Goal: Task Accomplishment & Management: Manage account settings

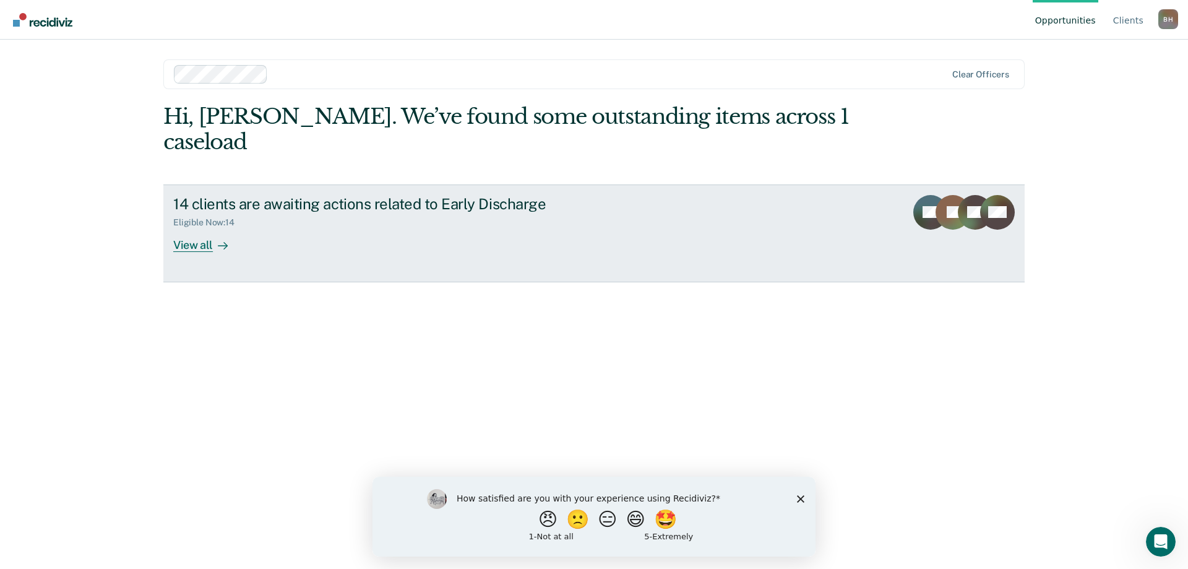
click at [203, 228] on div "View all" at bounding box center [207, 240] width 69 height 24
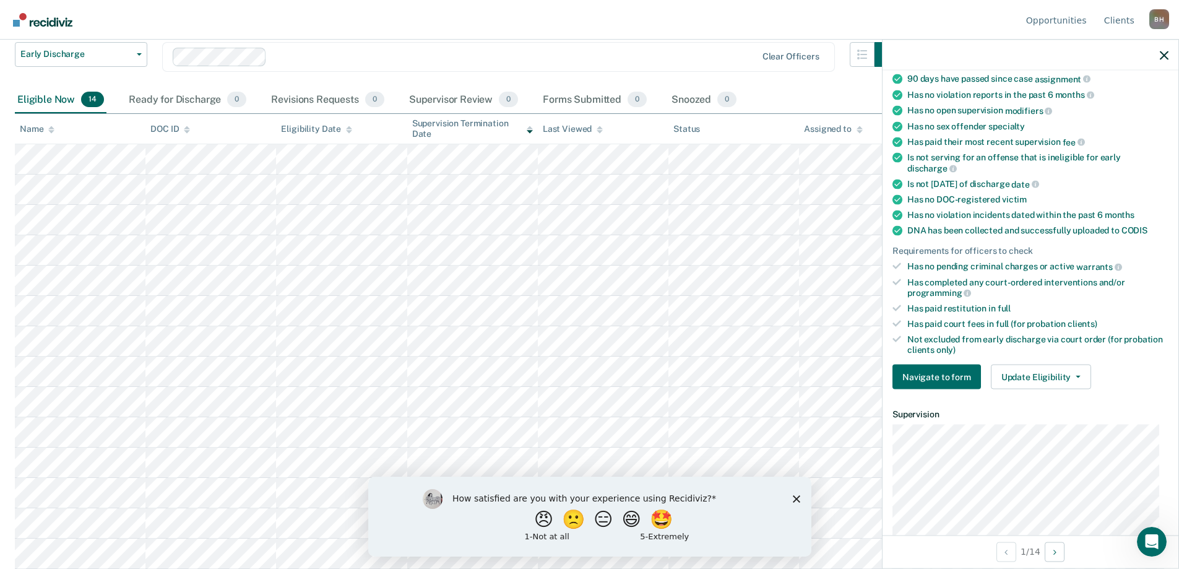
scroll to position [186, 0]
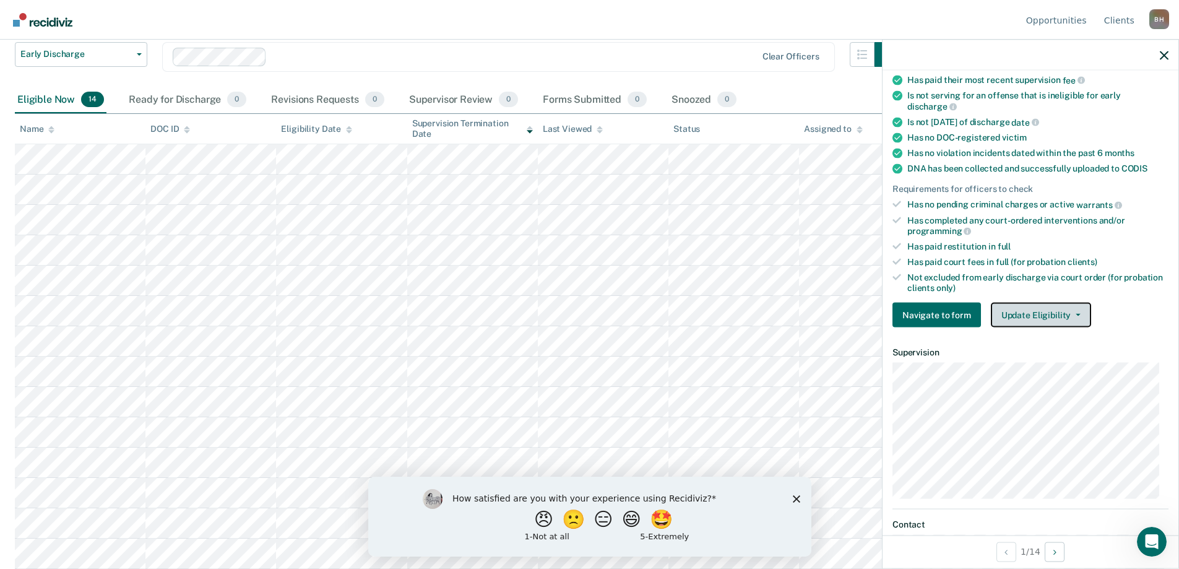
click at [1037, 316] on button "Update Eligibility" at bounding box center [1041, 315] width 100 height 25
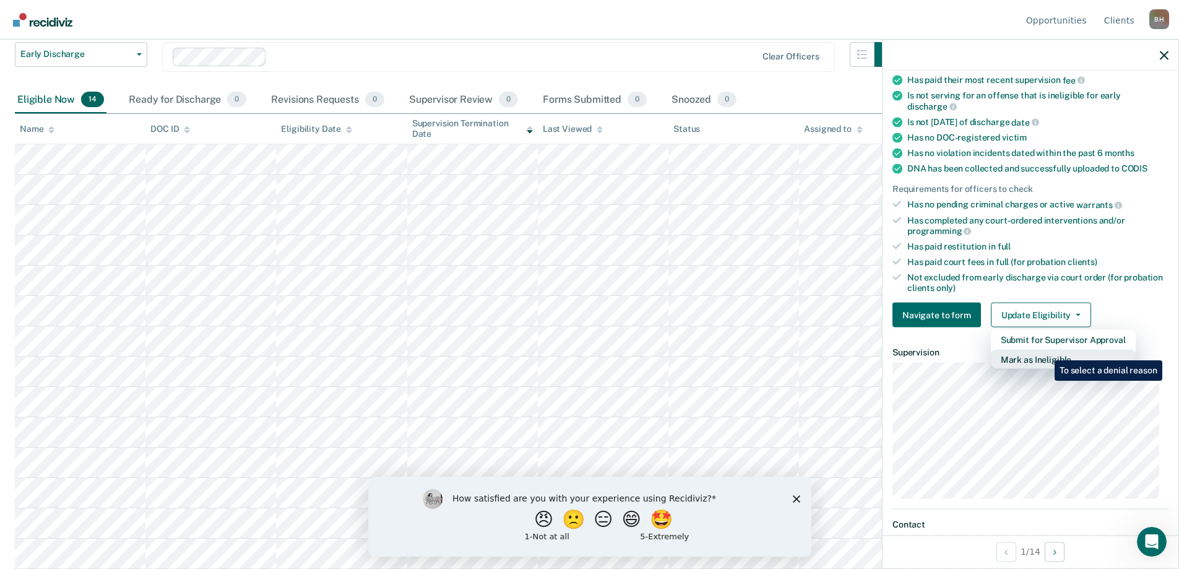
click at [1045, 351] on button "Mark as Ineligible" at bounding box center [1063, 360] width 145 height 20
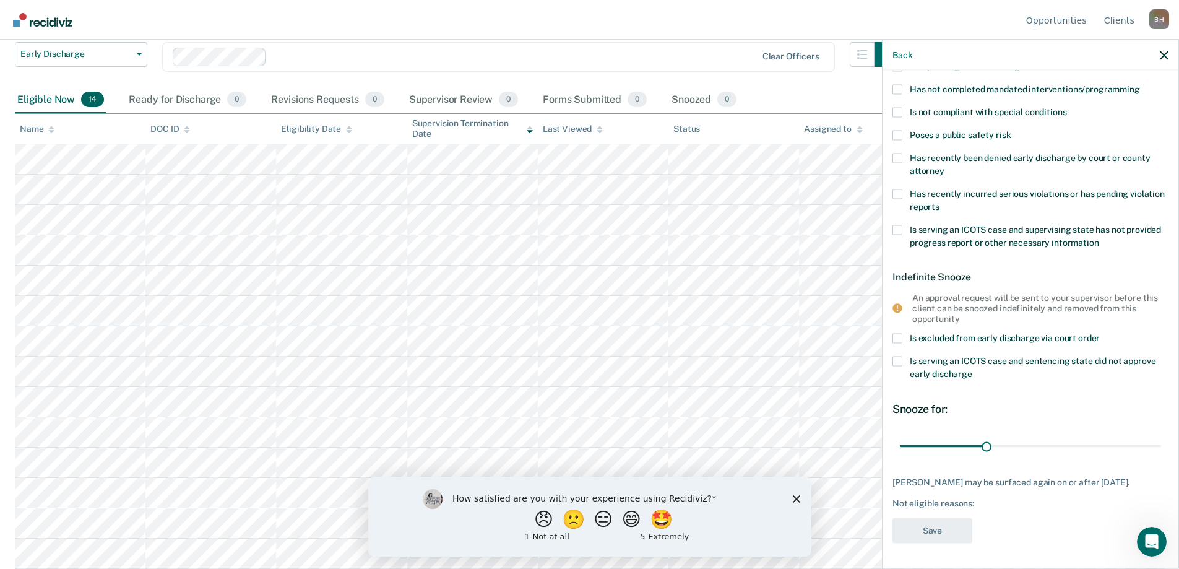
scroll to position [0, 0]
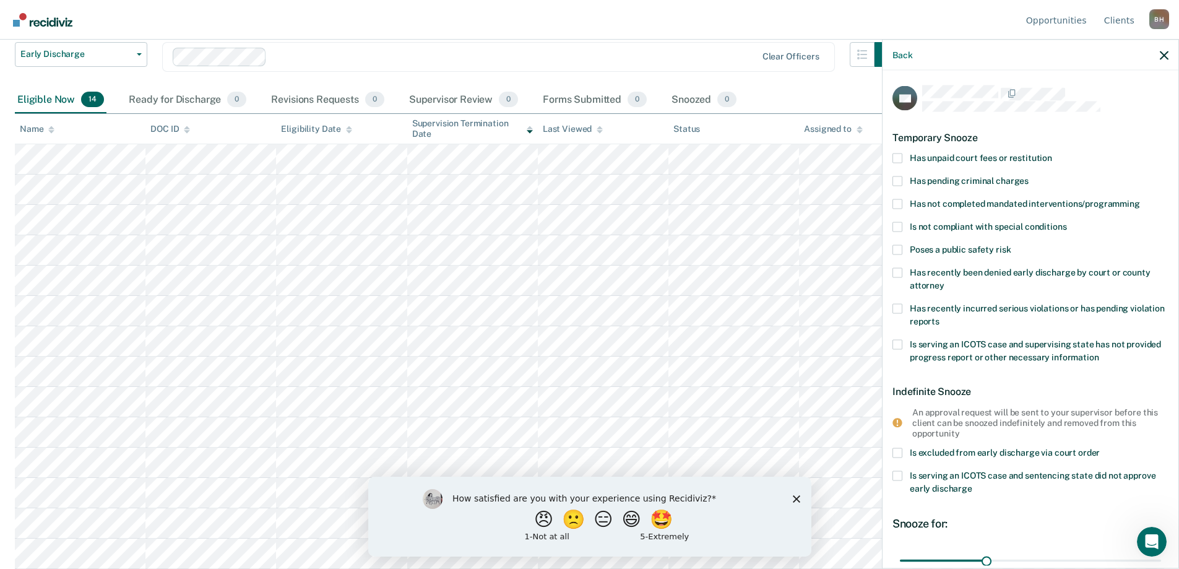
click at [901, 222] on span at bounding box center [897, 227] width 10 height 10
click at [1066, 222] on input "Is not compliant with special conditions" at bounding box center [1066, 222] width 0 height 0
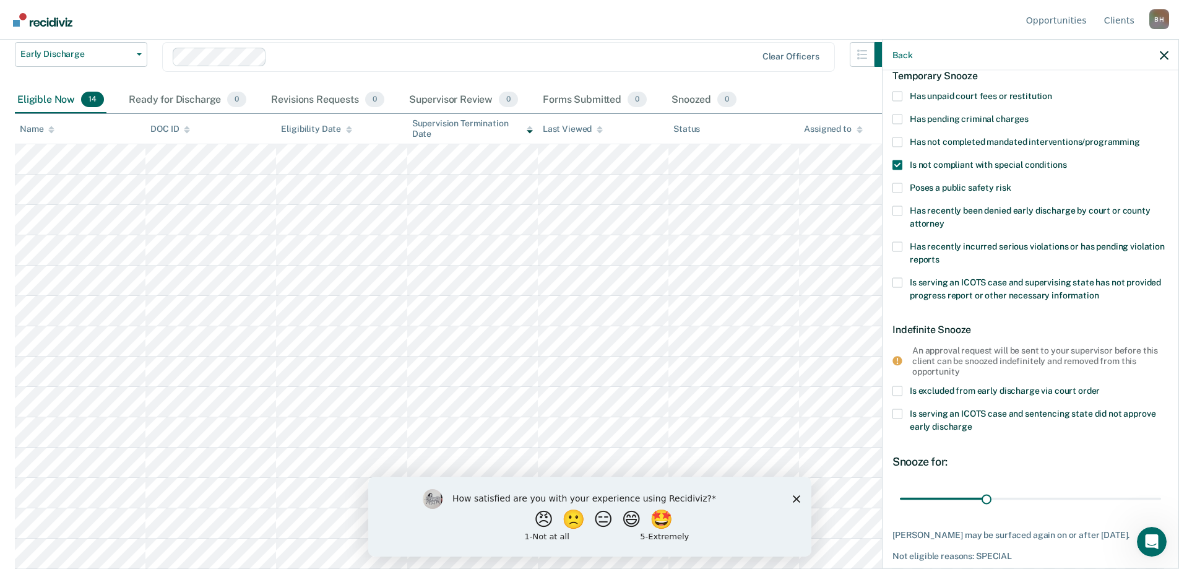
scroll to position [123, 0]
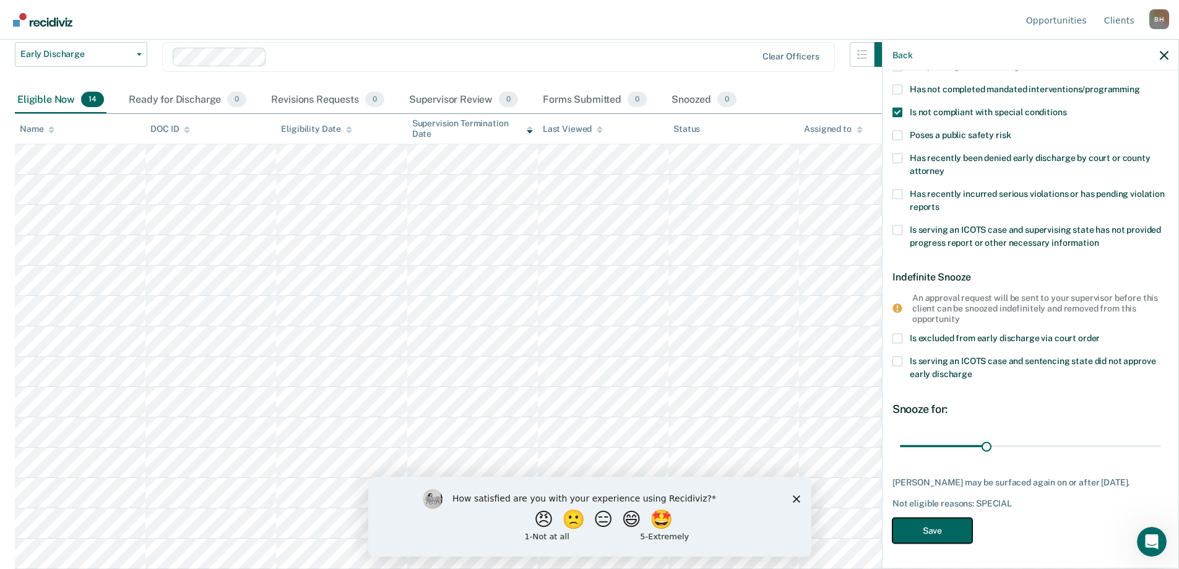
click at [949, 526] on button "Save" at bounding box center [932, 530] width 80 height 25
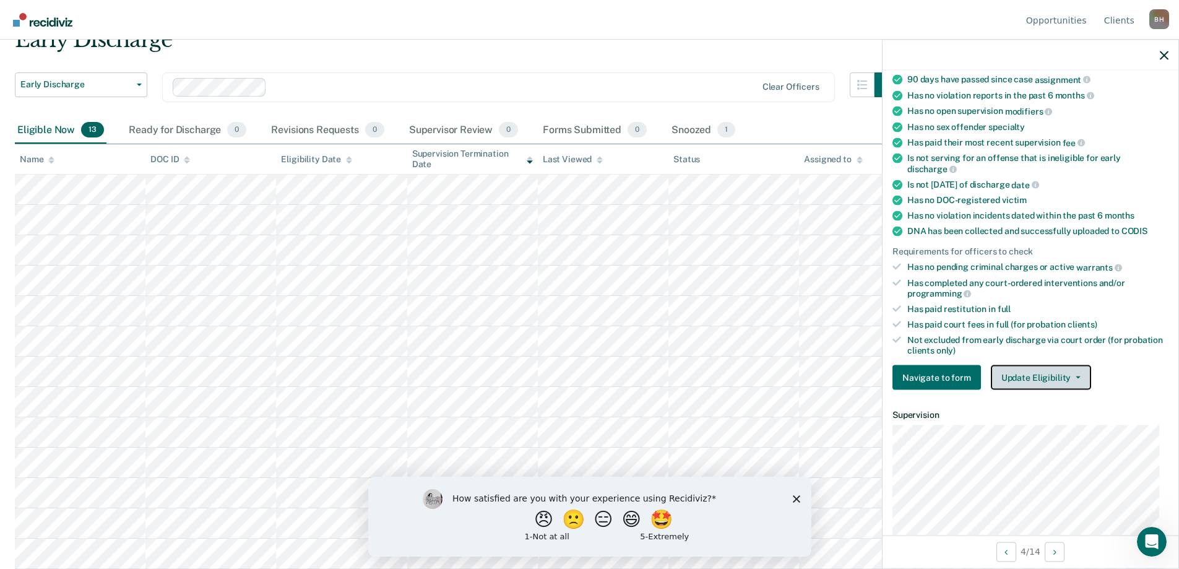
click at [1023, 378] on button "Update Eligibility" at bounding box center [1041, 377] width 100 height 25
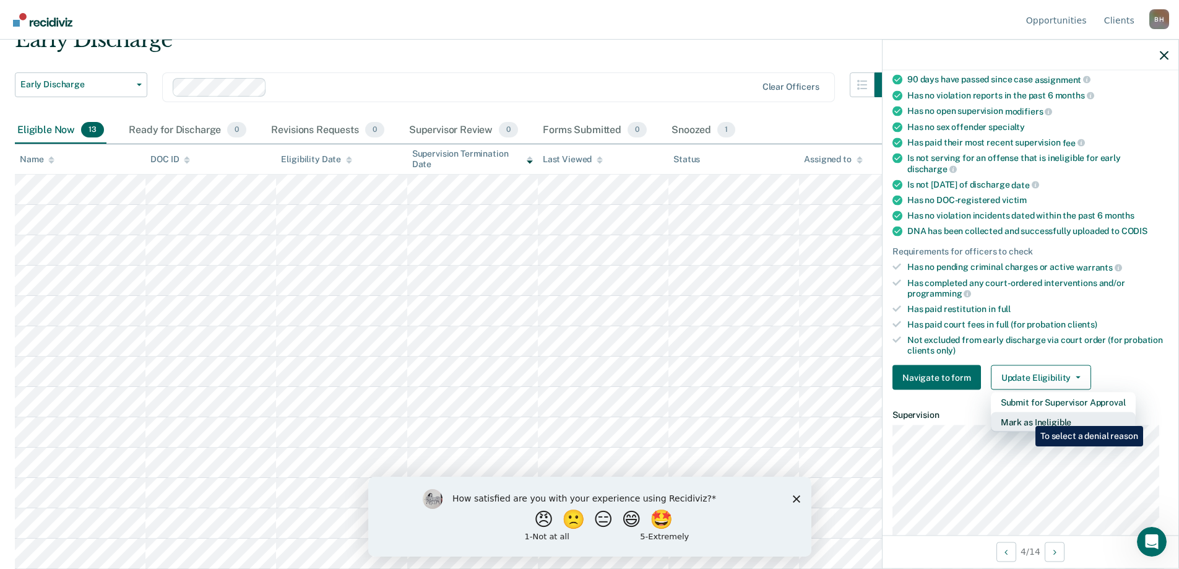
click at [1026, 417] on button "Mark as Ineligible" at bounding box center [1063, 422] width 145 height 20
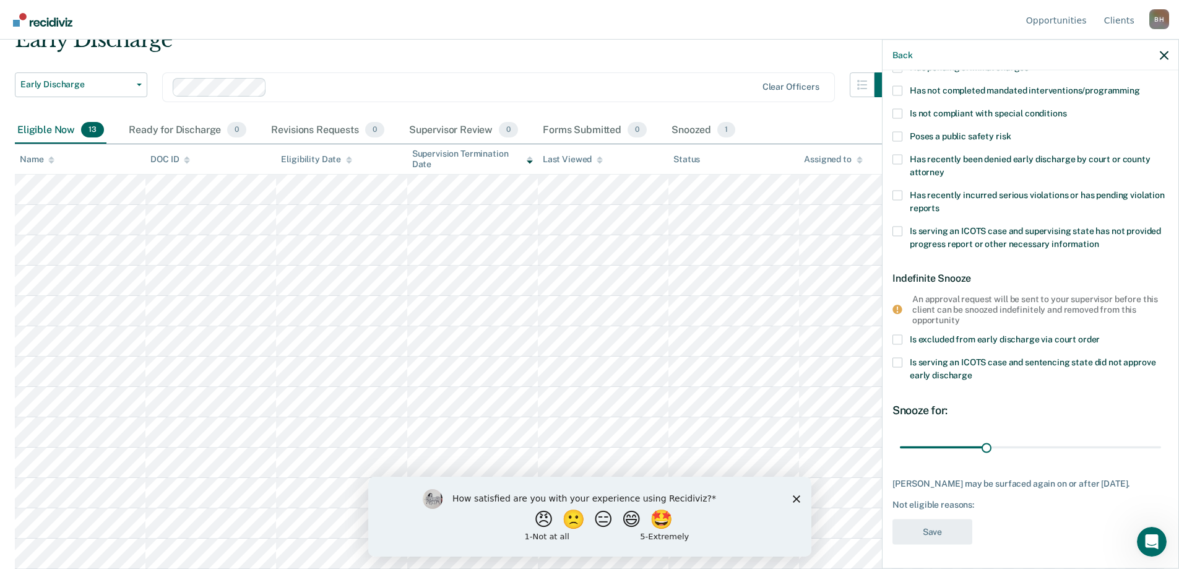
scroll to position [0, 0]
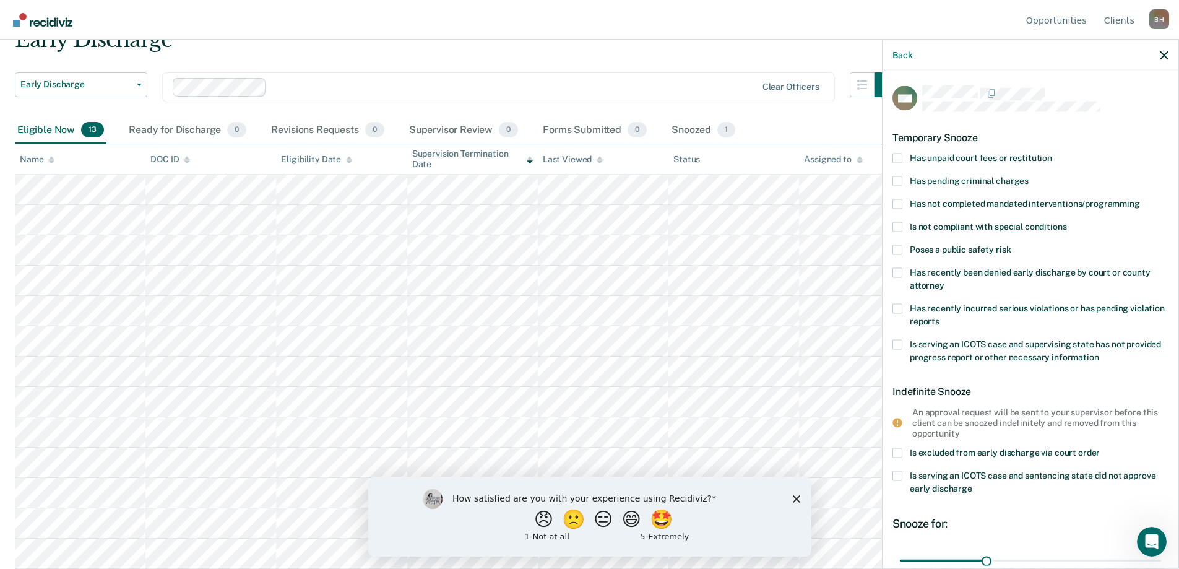
click at [902, 157] on label "Has unpaid court fees or restitution" at bounding box center [1030, 159] width 276 height 13
click at [1052, 153] on input "Has unpaid court fees or restitution" at bounding box center [1052, 153] width 0 height 0
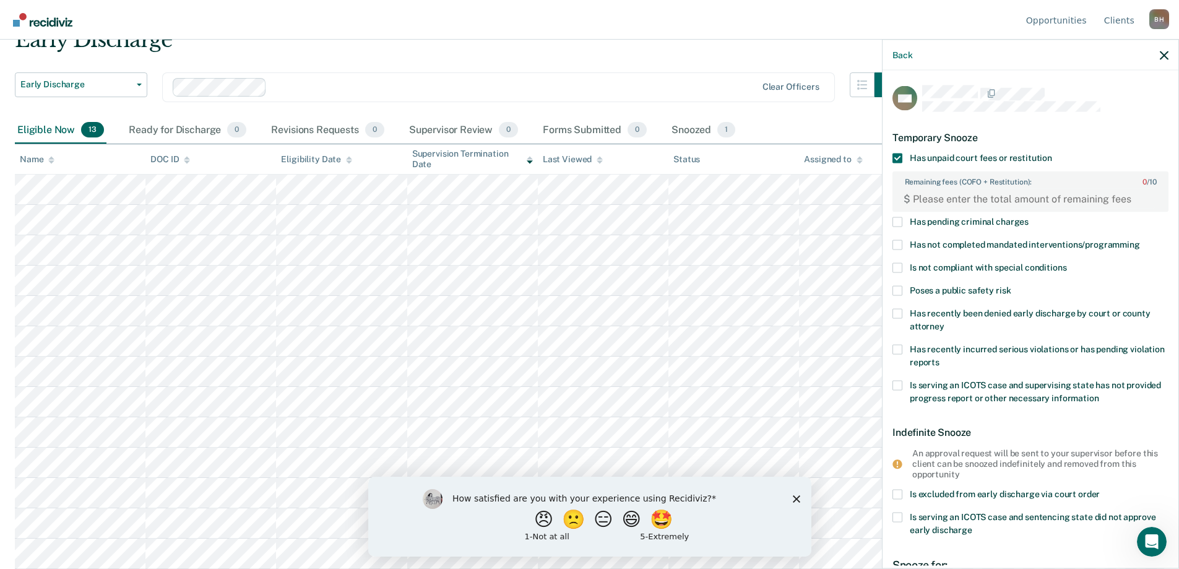
scroll to position [124, 0]
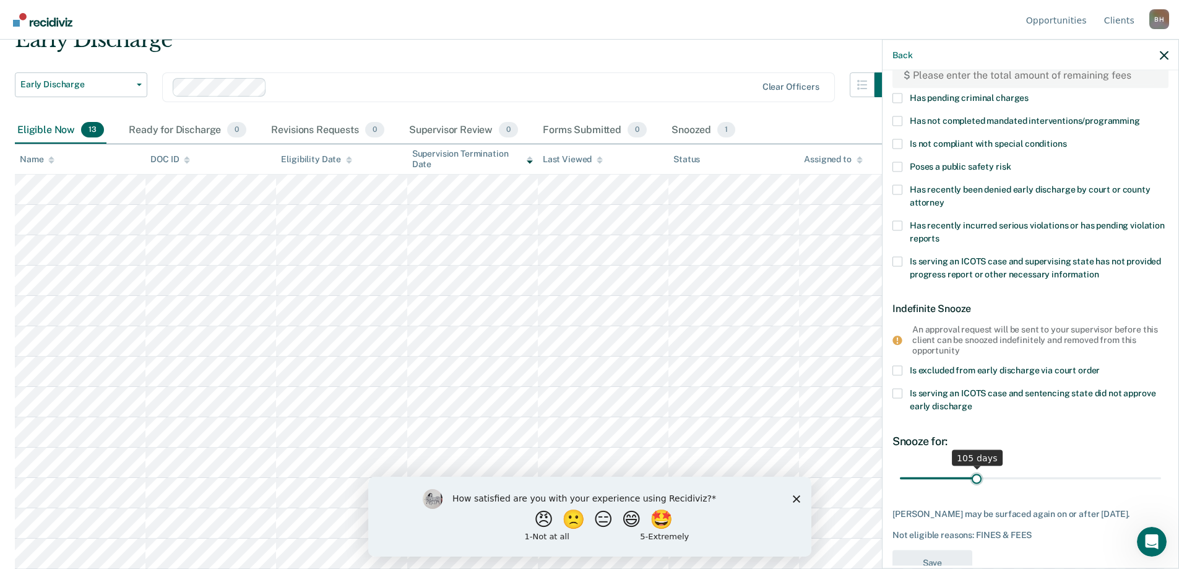
drag, startPoint x: 922, startPoint y: 475, endPoint x: 974, endPoint y: 473, distance: 52.0
click at [974, 473] on input "range" at bounding box center [1030, 478] width 261 height 22
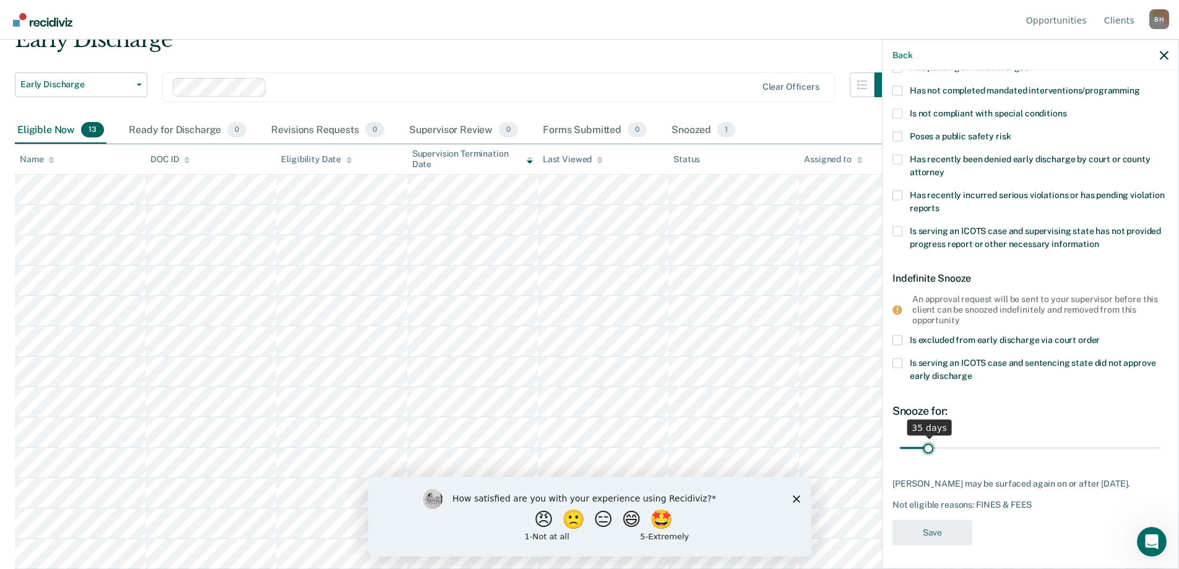
drag, startPoint x: 972, startPoint y: 447, endPoint x: 928, endPoint y: 451, distance: 44.7
click at [928, 451] on input "range" at bounding box center [1030, 448] width 261 height 22
drag, startPoint x: 930, startPoint y: 442, endPoint x: 924, endPoint y: 443, distance: 6.3
type input "30"
click at [924, 443] on input "range" at bounding box center [1030, 448] width 261 height 22
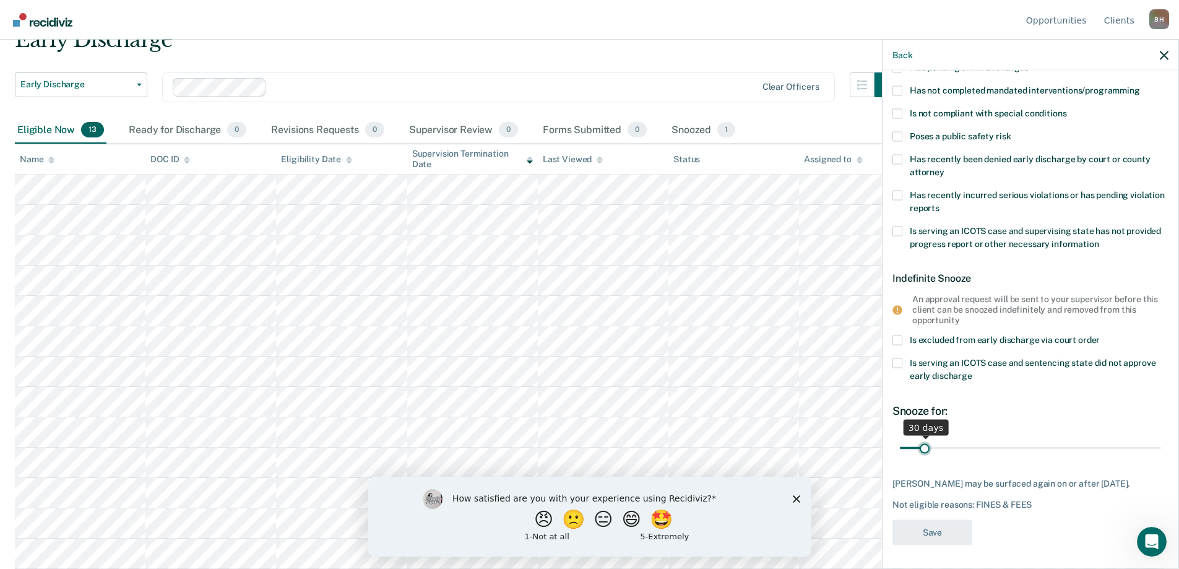
scroll to position [0, 0]
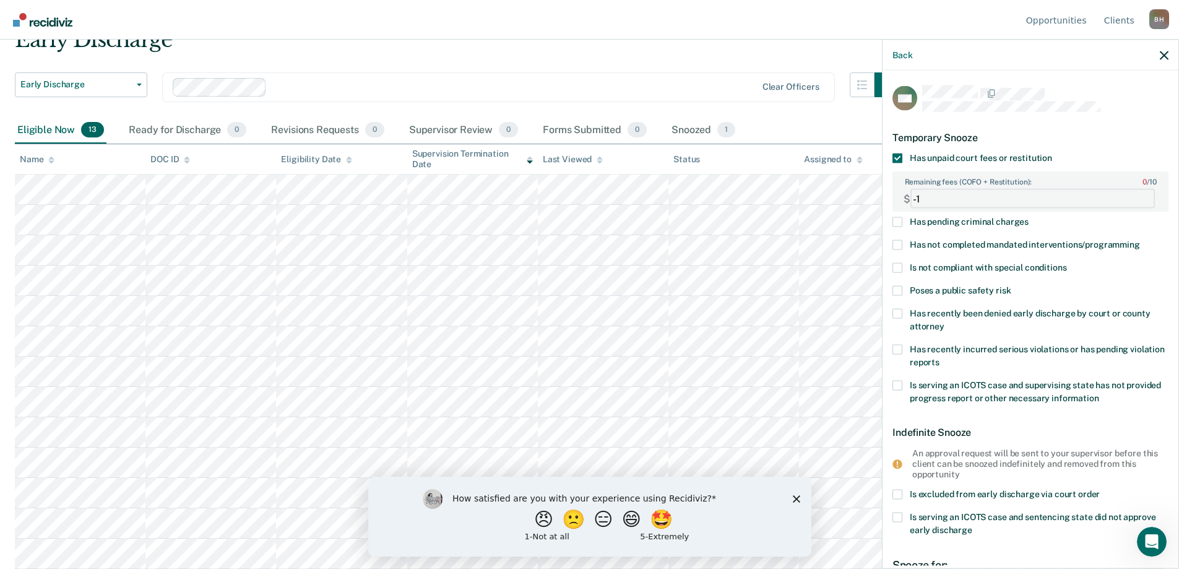
click at [1136, 202] on FEESReasonInput "-1" at bounding box center [1032, 199] width 244 height 20
click at [1137, 192] on FEESReasonInput "0" at bounding box center [1032, 199] width 244 height 20
click at [1138, 194] on FEESReasonInput "1" at bounding box center [1032, 199] width 244 height 20
click at [1138, 194] on FEESReasonInput "2" at bounding box center [1032, 199] width 244 height 20
click at [1138, 194] on FEESReasonInput "3" at bounding box center [1032, 199] width 244 height 20
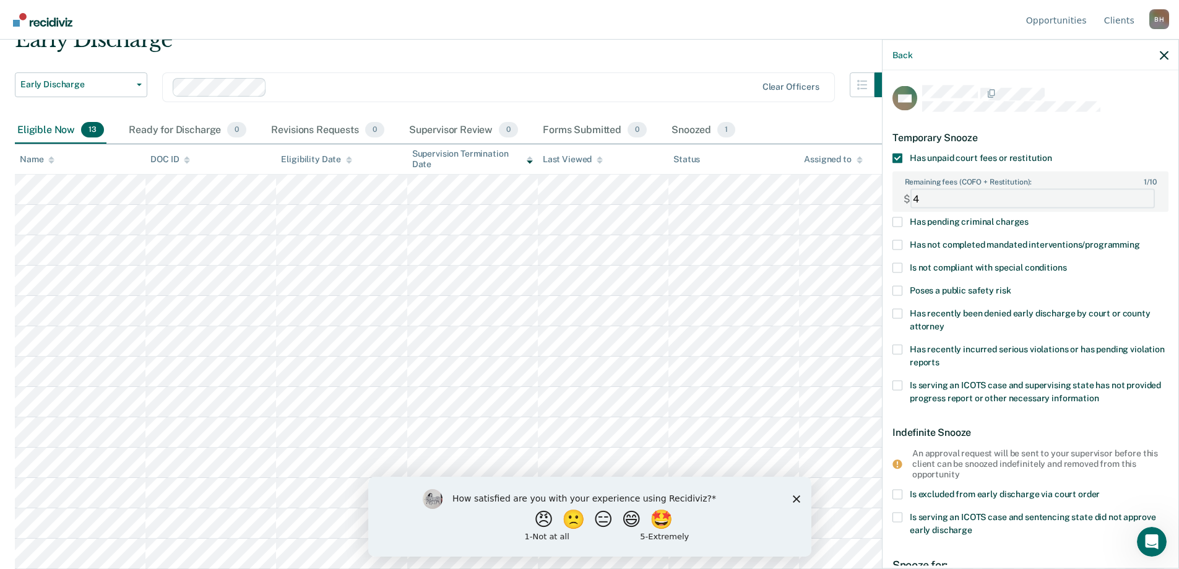
click at [1138, 194] on FEESReasonInput "4" at bounding box center [1032, 199] width 244 height 20
click at [1138, 194] on FEESReasonInput "43" at bounding box center [1032, 199] width 244 height 20
click at [950, 203] on FEESReasonInput "43" at bounding box center [1032, 199] width 244 height 20
type FEESReasonInput "4"
click at [936, 197] on FEESReasonInput "Remaining fees (COFO + Restitution): 0 / 10" at bounding box center [1032, 199] width 244 height 20
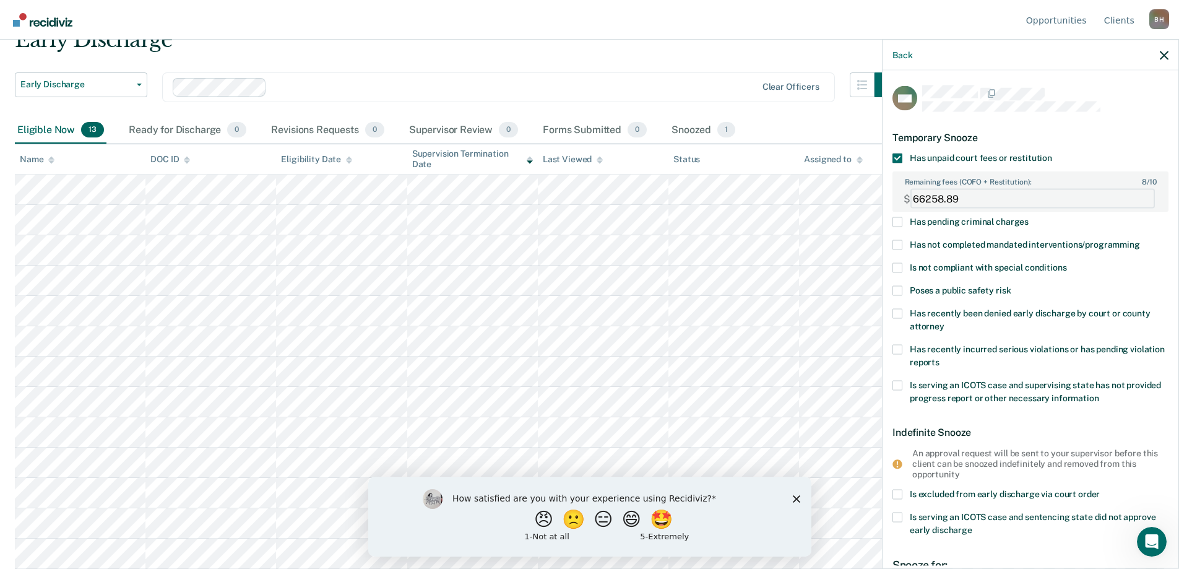
scroll to position [124, 0]
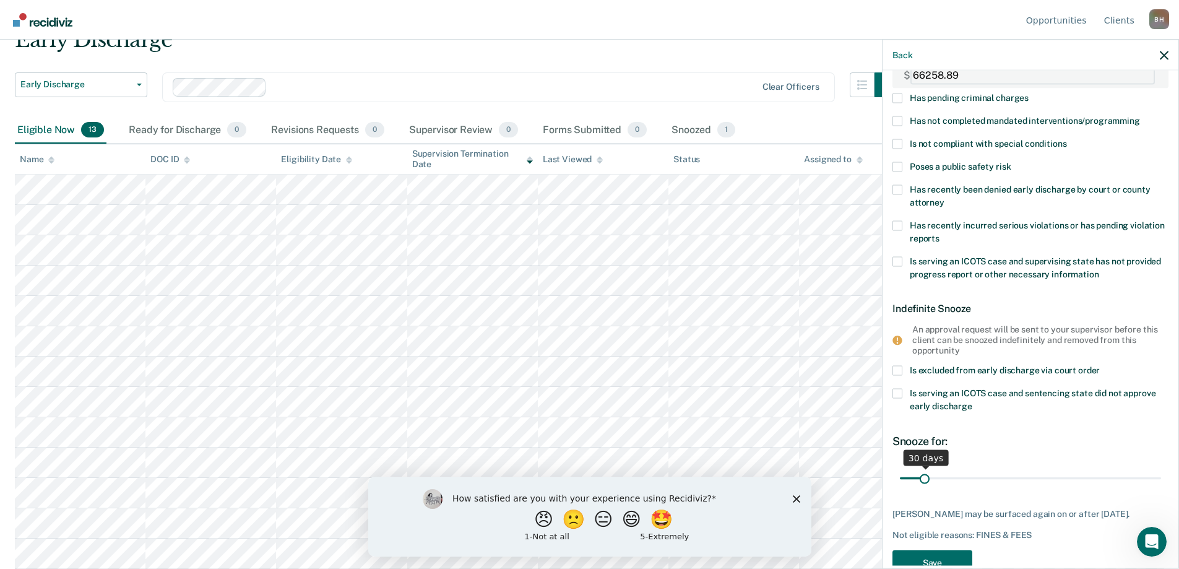
type FEESReasonInput "66258.89"
drag, startPoint x: 923, startPoint y: 479, endPoint x: 974, endPoint y: 489, distance: 51.7
type input "104"
click at [974, 489] on input "range" at bounding box center [1030, 478] width 261 height 22
click at [930, 550] on button "Save" at bounding box center [932, 562] width 80 height 25
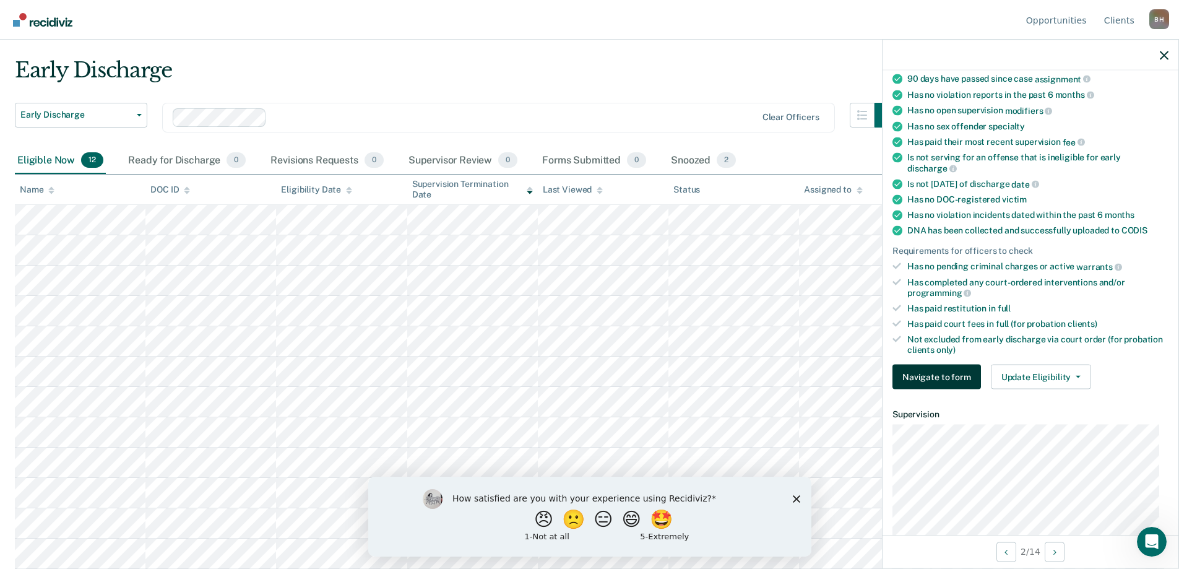
scroll to position [248, 0]
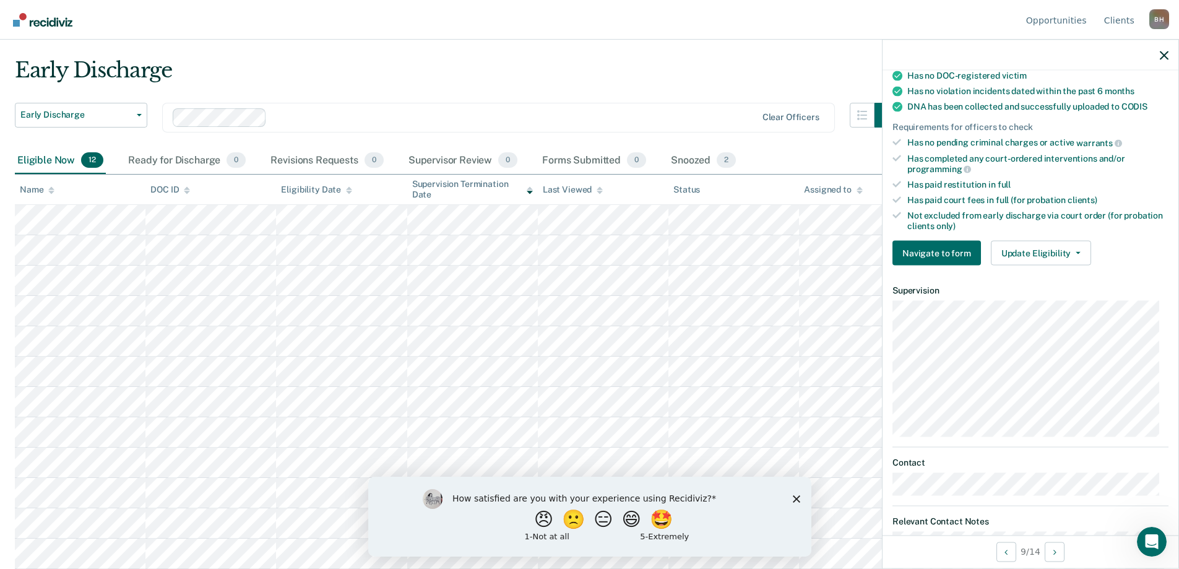
click at [795, 498] on polygon "Close survey" at bounding box center [795, 497] width 7 height 7
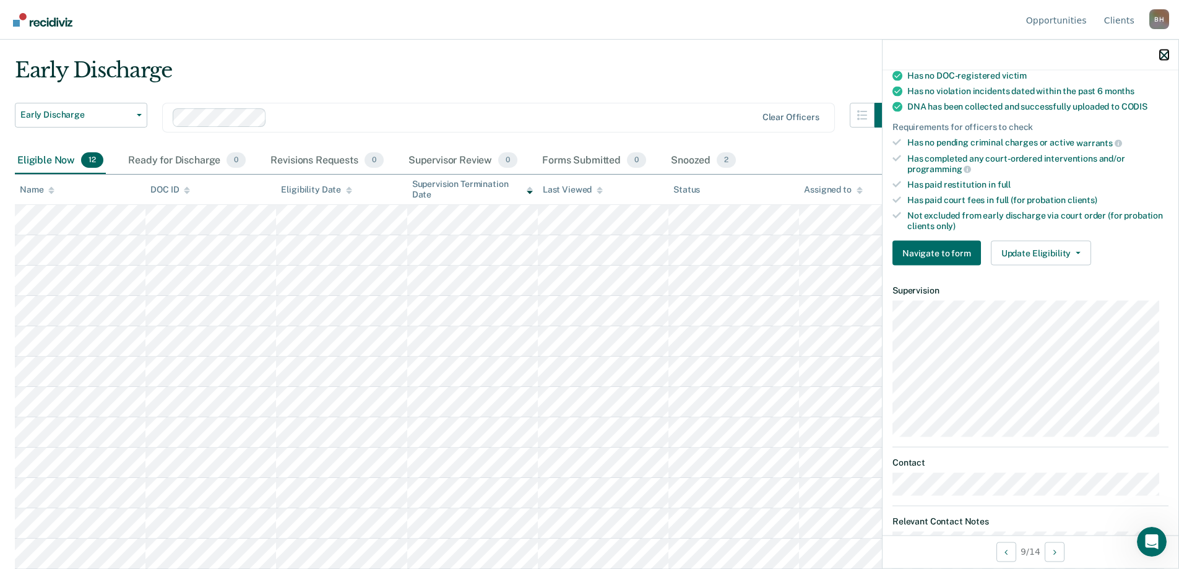
click at [1160, 55] on icon "button" at bounding box center [1164, 55] width 9 height 9
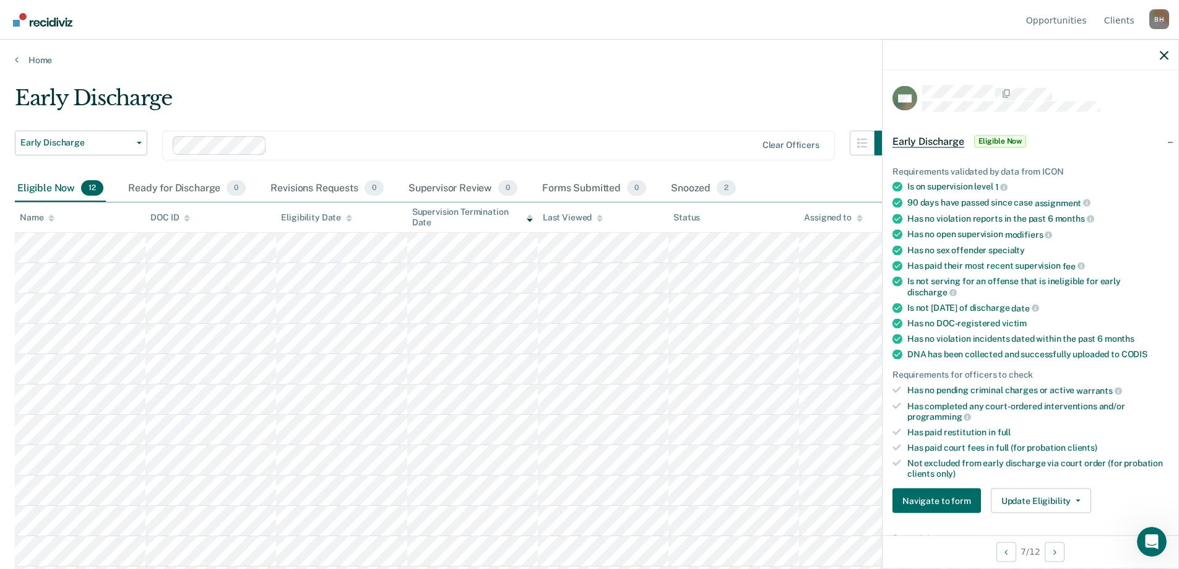
scroll to position [28, 0]
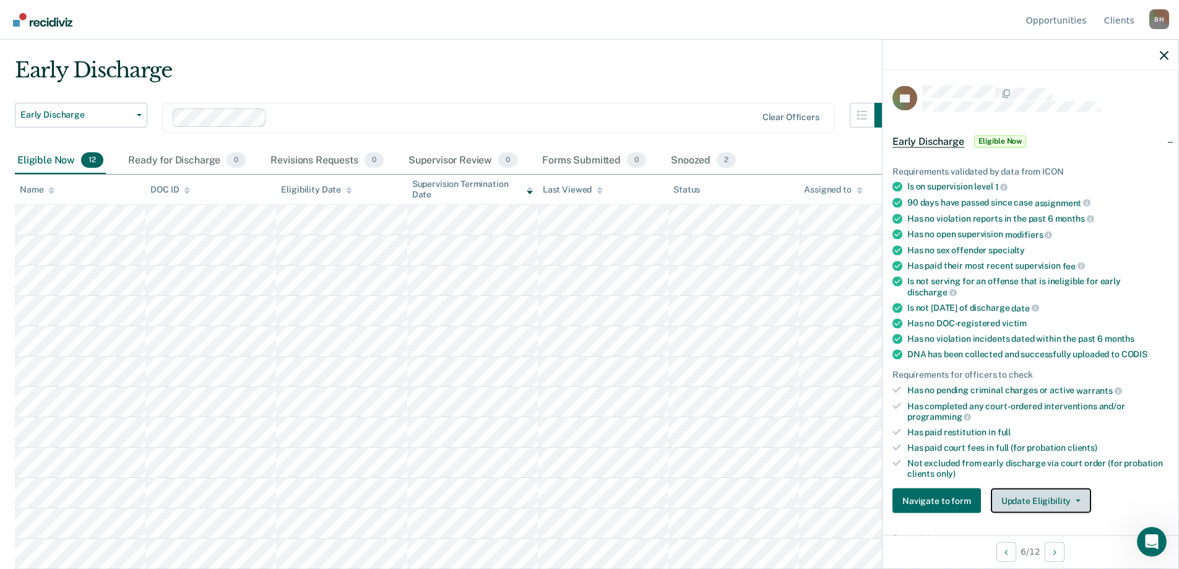
click at [1028, 498] on button "Update Eligibility" at bounding box center [1041, 500] width 100 height 25
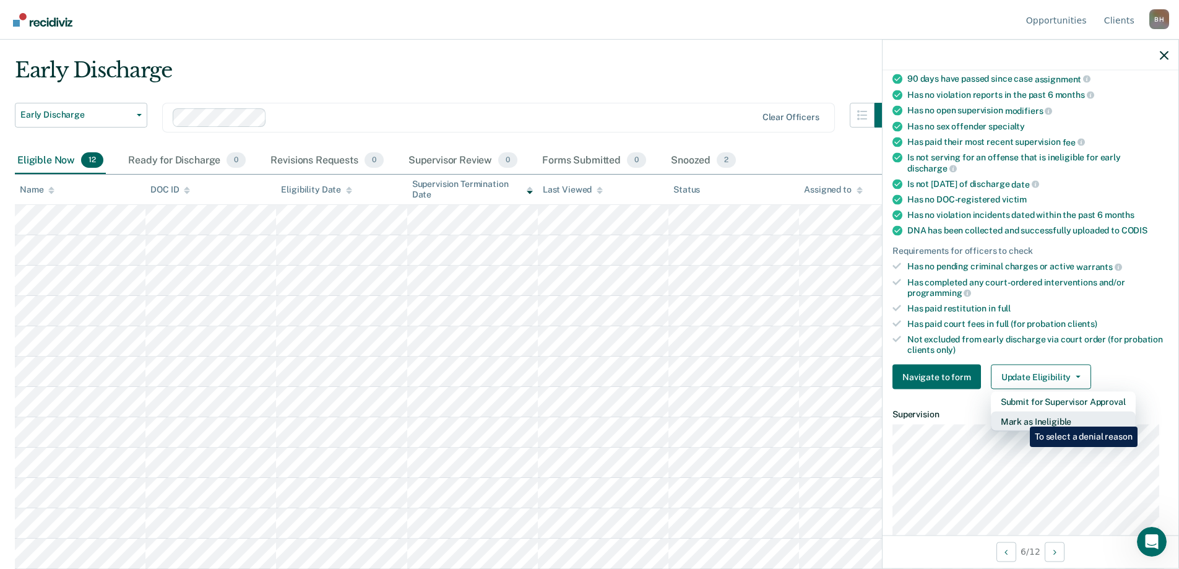
click at [1021, 417] on button "Mark as Ineligible" at bounding box center [1063, 422] width 145 height 20
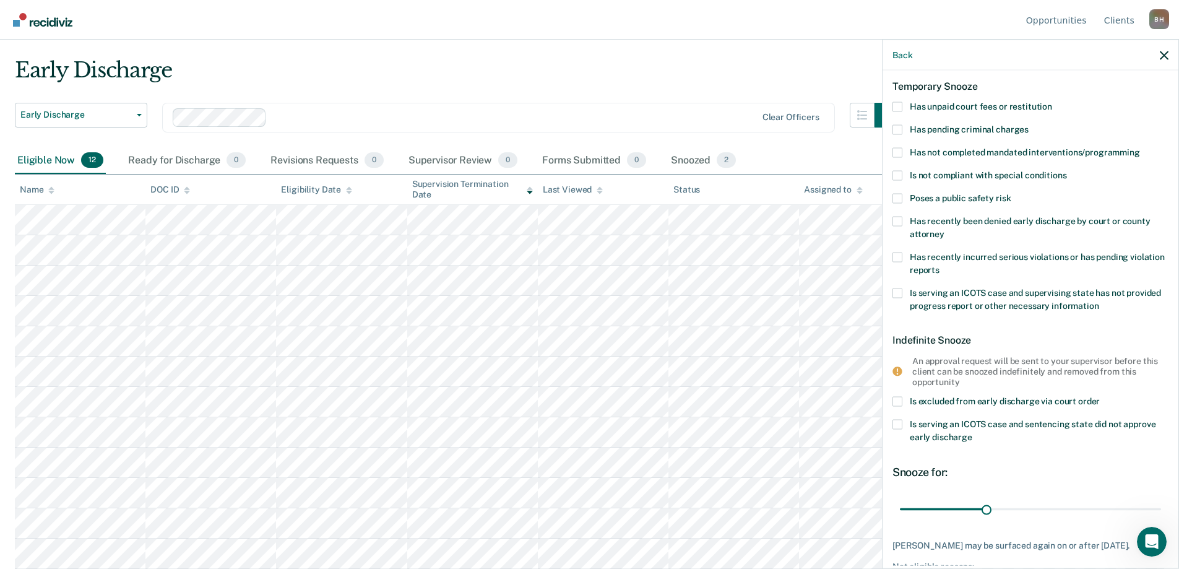
scroll to position [113, 0]
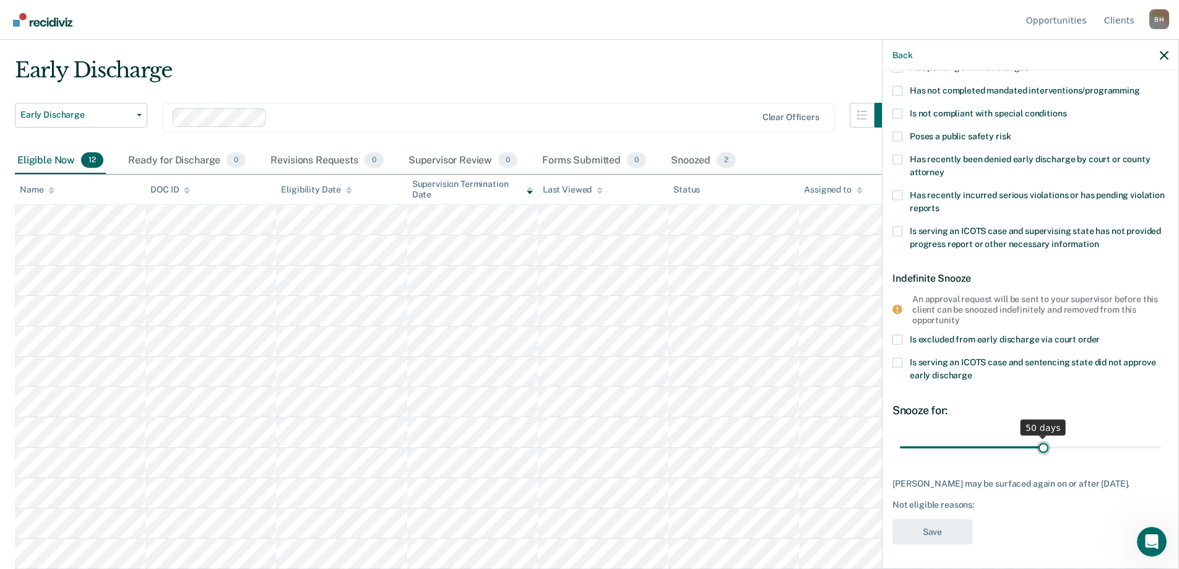
drag, startPoint x: 982, startPoint y: 446, endPoint x: 1039, endPoint y: 442, distance: 57.1
type input "50"
click at [1039, 442] on input "range" at bounding box center [1030, 447] width 261 height 22
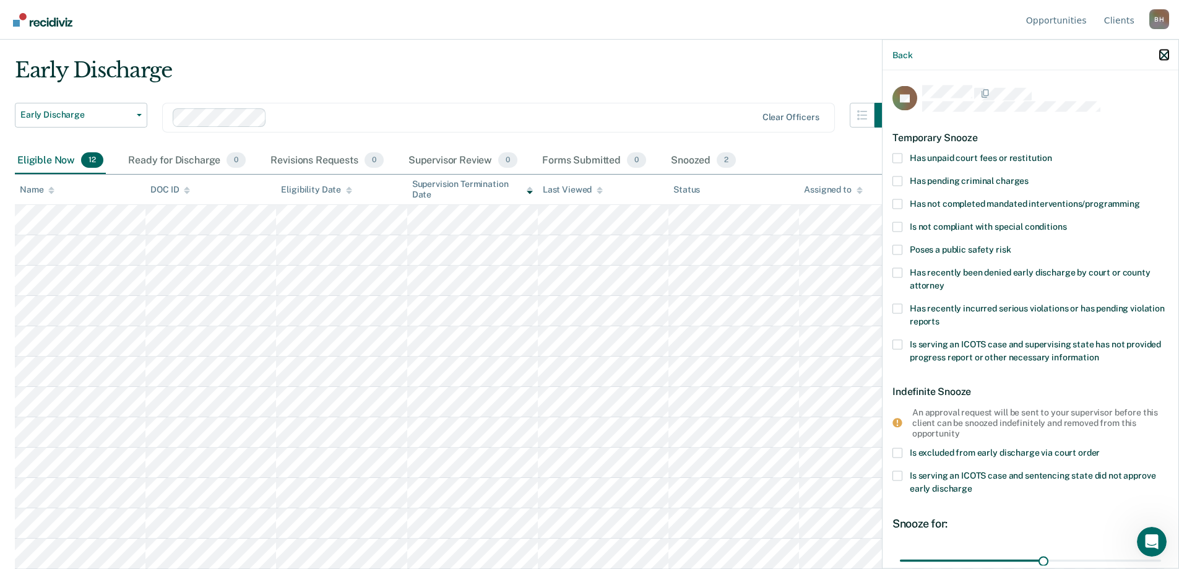
click at [1165, 52] on icon "button" at bounding box center [1164, 55] width 9 height 9
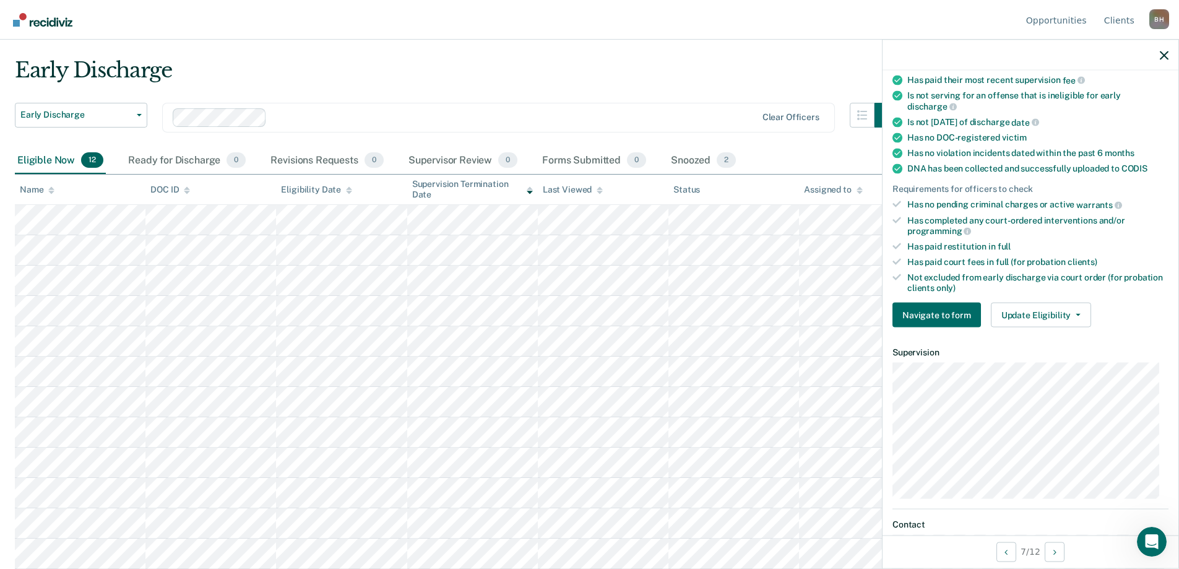
scroll to position [288, 0]
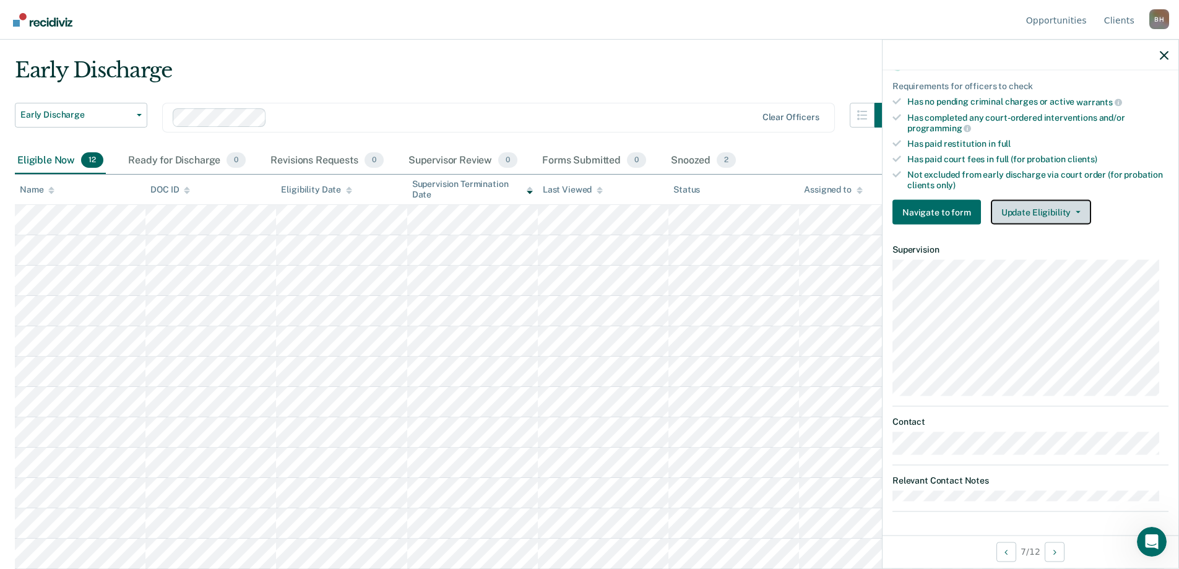
click at [1030, 215] on button "Update Eligibility" at bounding box center [1041, 212] width 100 height 25
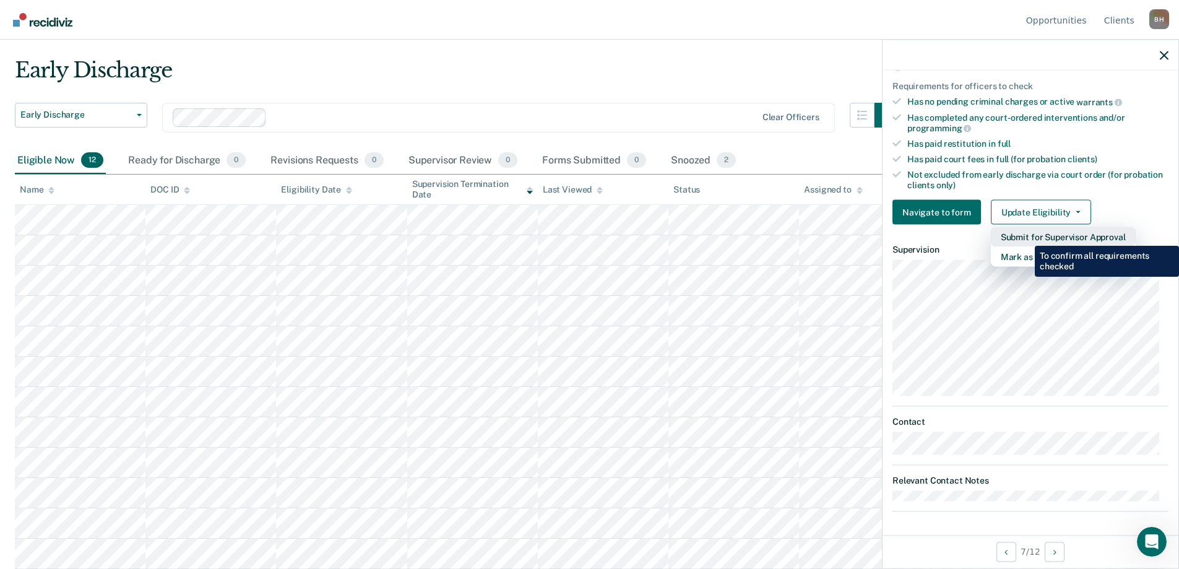
click at [1025, 236] on button "Submit for Supervisor Approval" at bounding box center [1063, 237] width 145 height 20
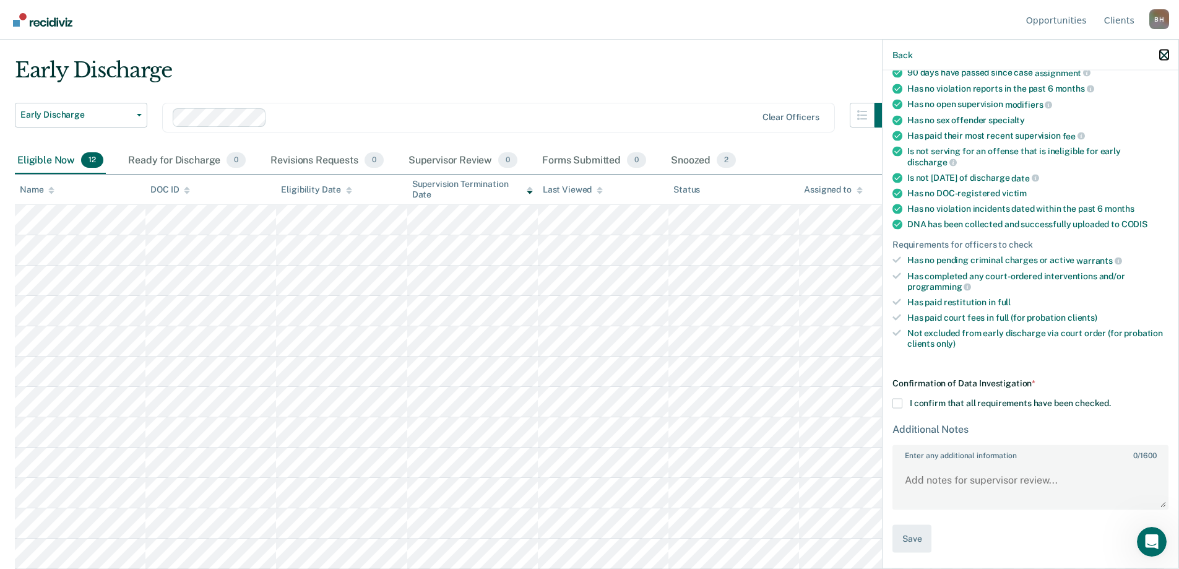
click at [1168, 51] on icon "button" at bounding box center [1164, 55] width 9 height 9
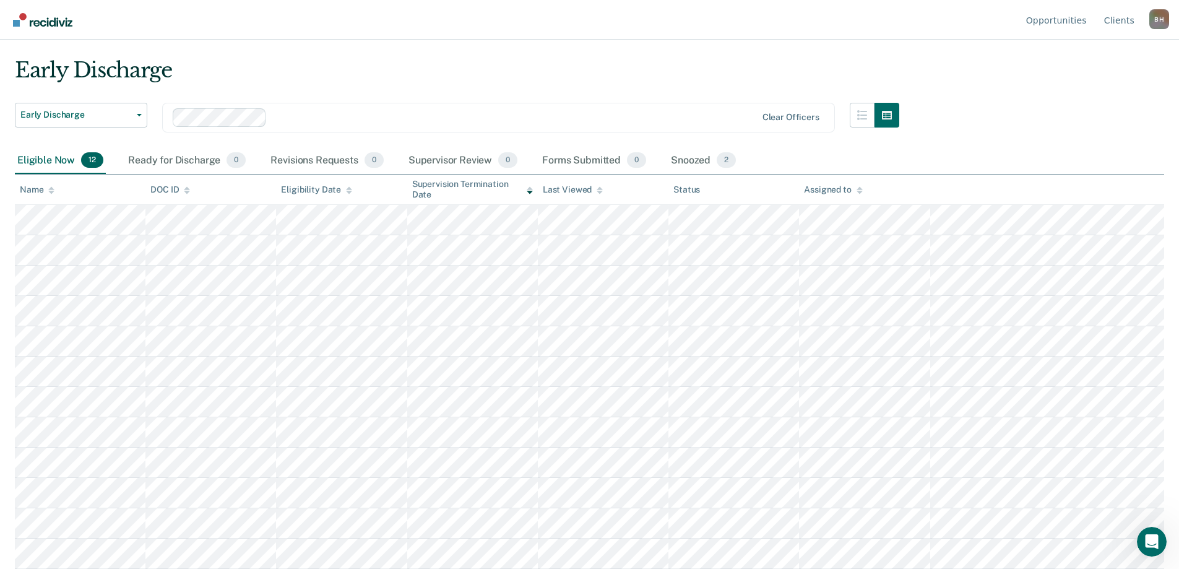
click at [1160, 27] on div "B H" at bounding box center [1159, 19] width 20 height 20
click at [1101, 95] on link "Log Out" at bounding box center [1109, 97] width 80 height 11
